Goal: Find specific page/section: Find specific page/section

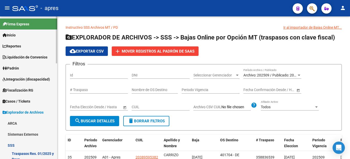
scroll to position [103, 0]
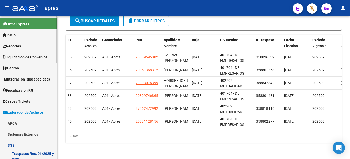
click at [30, 54] on span "Liquidación de Convenios" at bounding box center [25, 57] width 45 height 6
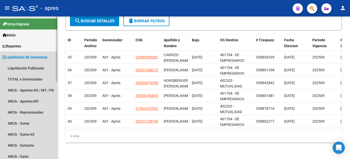
click at [26, 56] on span "Liquidación de Convenios" at bounding box center [25, 57] width 45 height 6
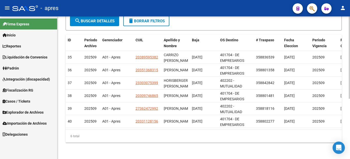
scroll to position [0, 0]
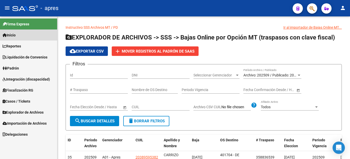
click at [32, 34] on link "Inicio" at bounding box center [28, 34] width 57 height 11
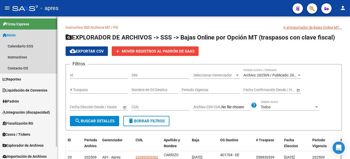
click at [32, 34] on link "Inicio" at bounding box center [28, 34] width 57 height 11
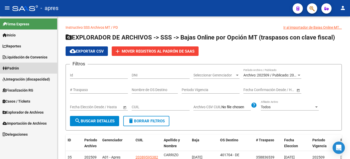
click at [32, 72] on link "Padrón" at bounding box center [28, 68] width 57 height 11
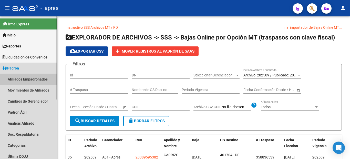
click at [40, 75] on link "Afiliados Empadronados" at bounding box center [28, 79] width 57 height 11
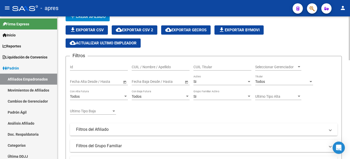
scroll to position [51, 0]
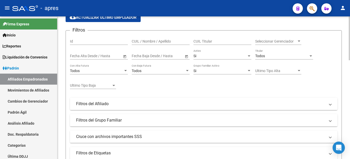
click at [131, 106] on mat-panel-title "Filtros del Afiliado" at bounding box center [200, 104] width 249 height 6
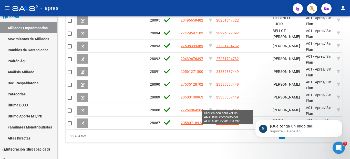
scroll to position [324, 0]
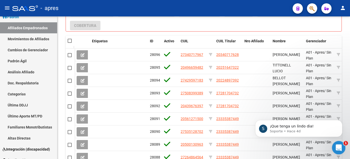
click at [341, 150] on div "Abrir Intercom Messenger" at bounding box center [338, 146] width 17 height 17
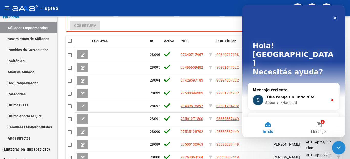
scroll to position [0, 0]
